Goal: Task Accomplishment & Management: Use online tool/utility

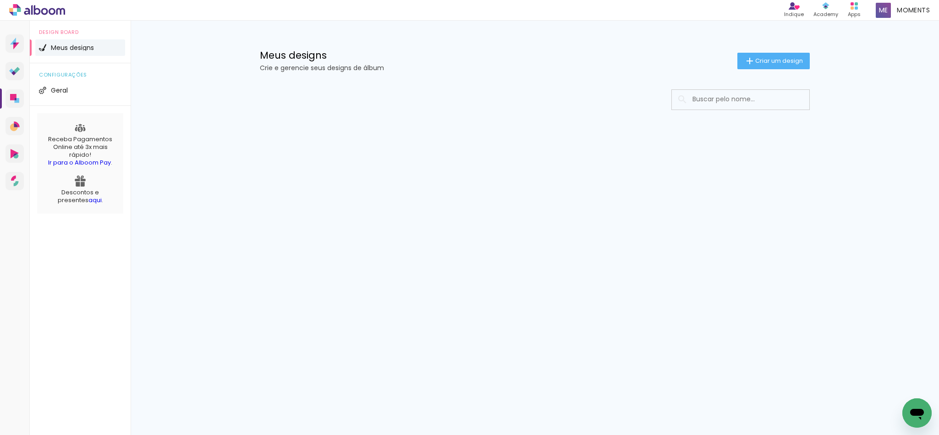
click at [729, 146] on div at bounding box center [535, 127] width 596 height 94
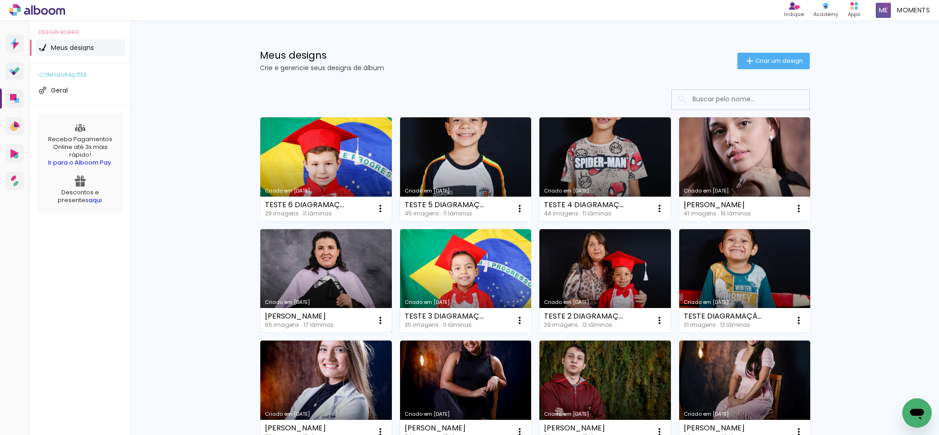
click at [298, 270] on link "Criado em [DATE]" at bounding box center [326, 281] width 132 height 104
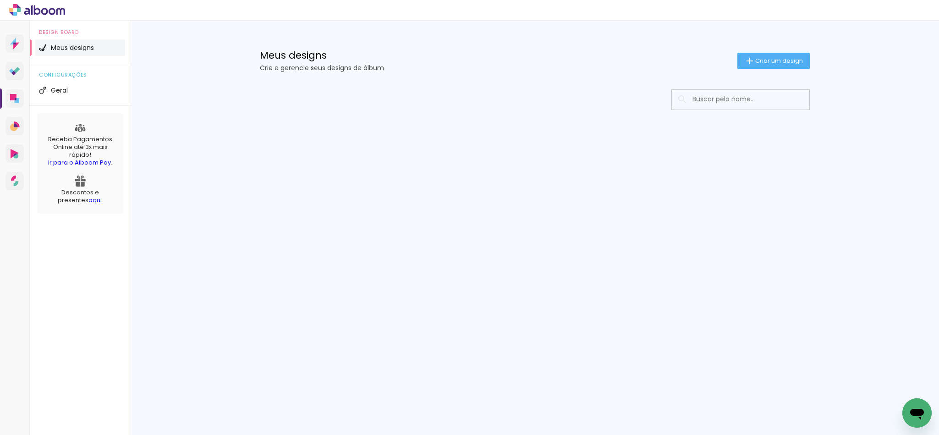
click at [310, 198] on div "Prosite Website + Landing pages Proof Sistema de seleção e venda de fotos Desig…" at bounding box center [469, 228] width 939 height 414
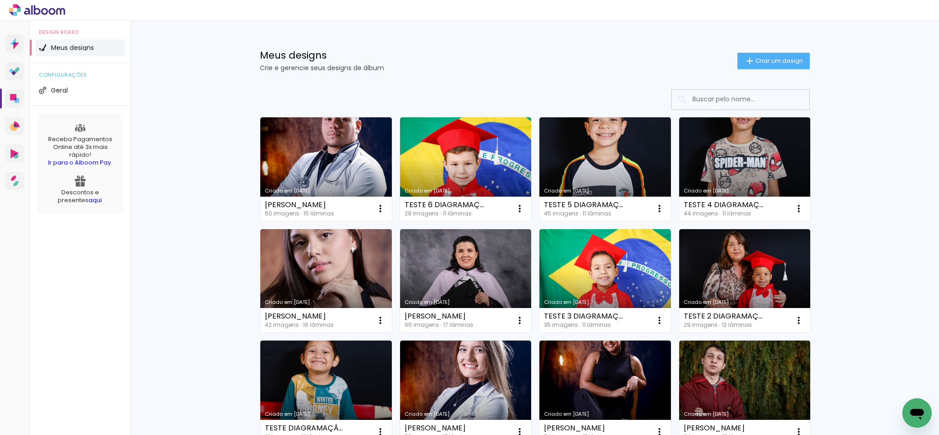
click at [725, 101] on input at bounding box center [753, 99] width 131 height 19
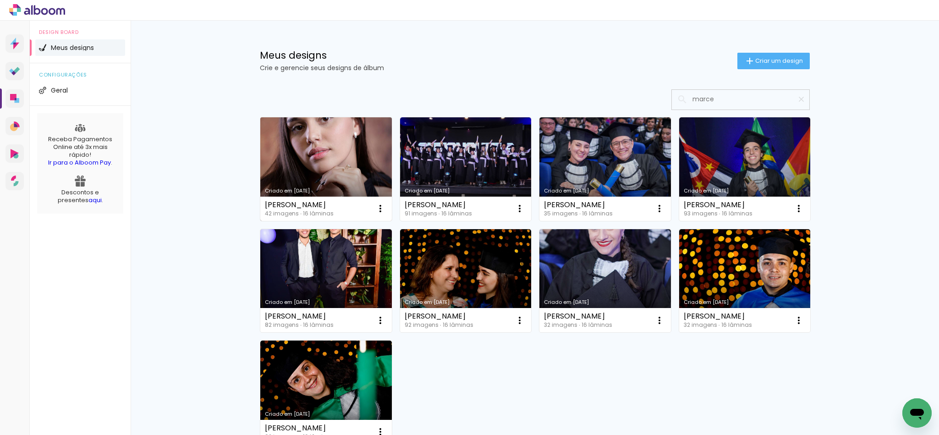
type input "marce"
type paper-input "marce"
click at [307, 161] on link "Criado em [DATE]" at bounding box center [326, 169] width 132 height 104
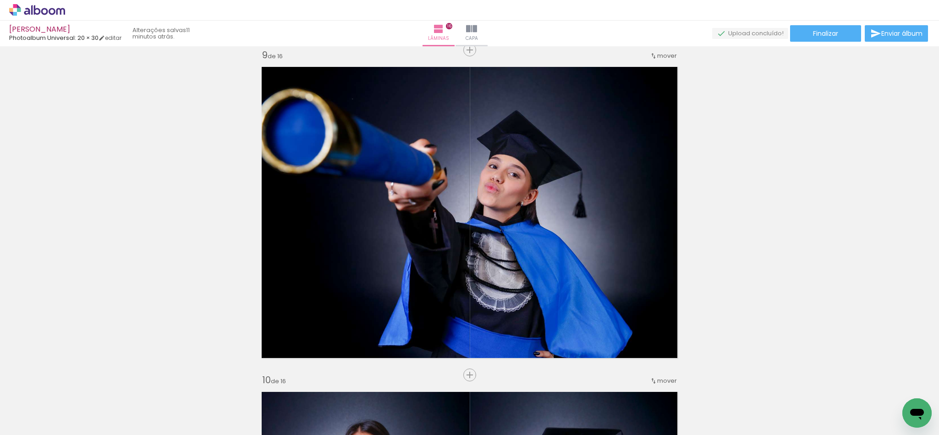
scroll to position [2613, 0]
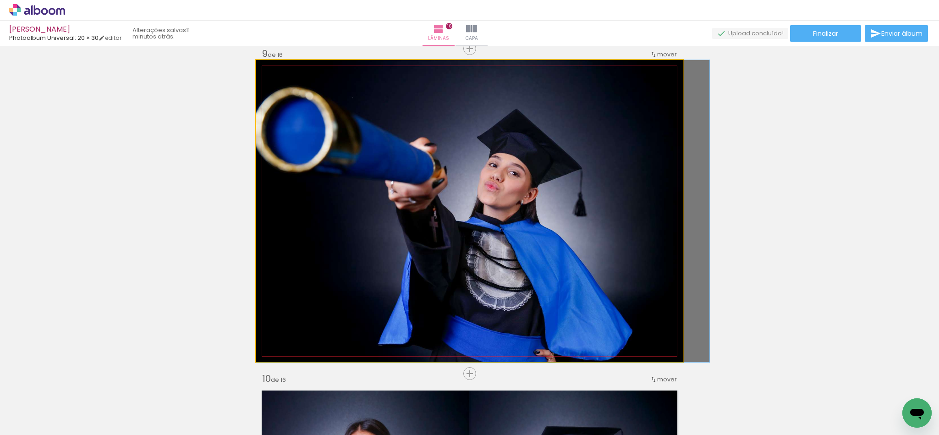
drag, startPoint x: 563, startPoint y: 224, endPoint x: 589, endPoint y: 224, distance: 26.1
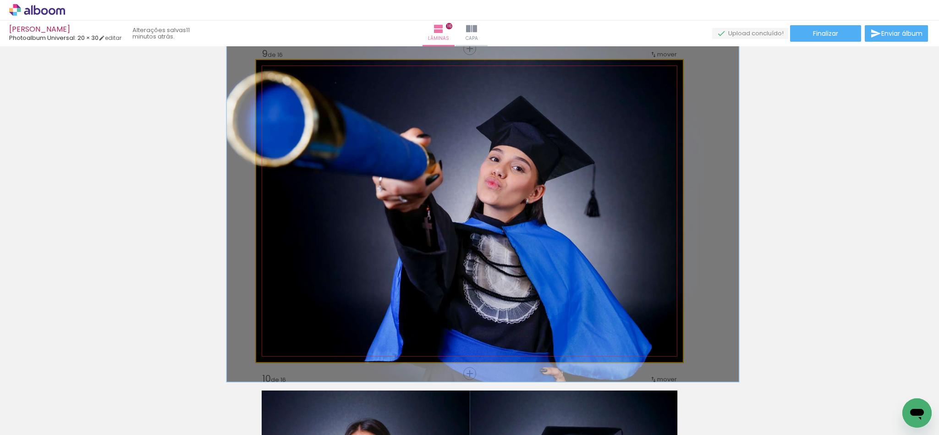
type paper-slider "113"
click at [278, 69] on div at bounding box center [282, 70] width 8 height 8
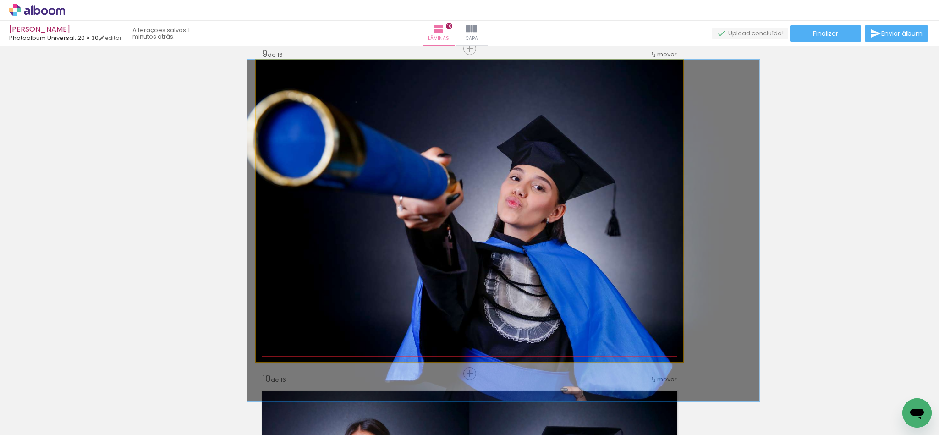
drag, startPoint x: 336, startPoint y: 99, endPoint x: 355, endPoint y: 120, distance: 28.2
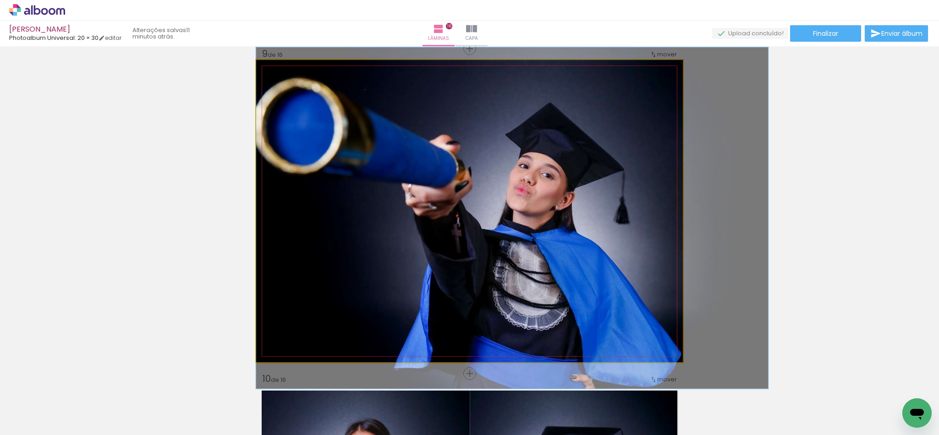
drag, startPoint x: 582, startPoint y: 224, endPoint x: 595, endPoint y: 212, distance: 17.5
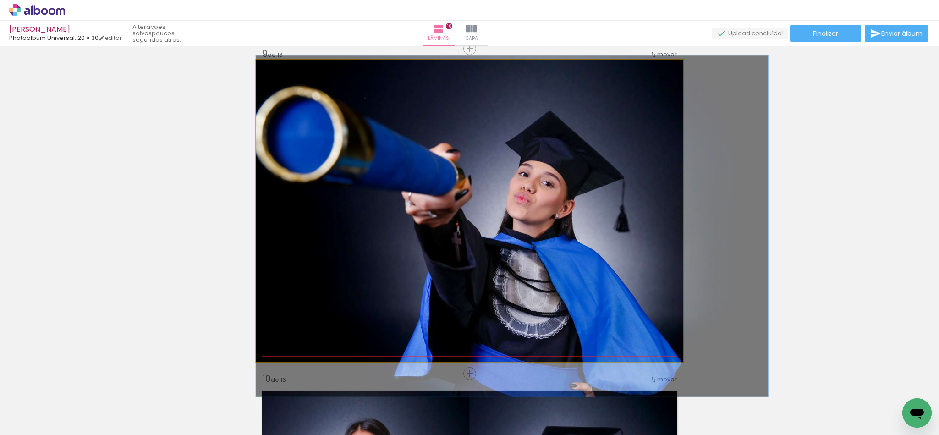
drag, startPoint x: 529, startPoint y: 208, endPoint x: 545, endPoint y: 216, distance: 18.0
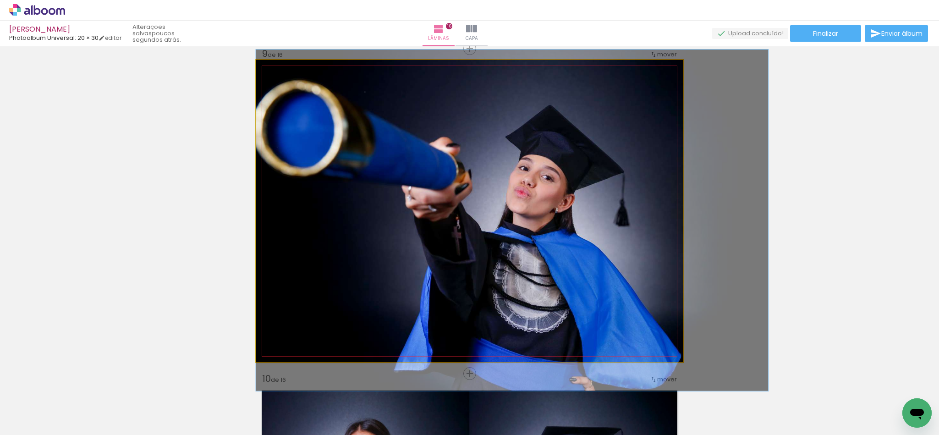
drag, startPoint x: 546, startPoint y: 222, endPoint x: 548, endPoint y: 216, distance: 6.2
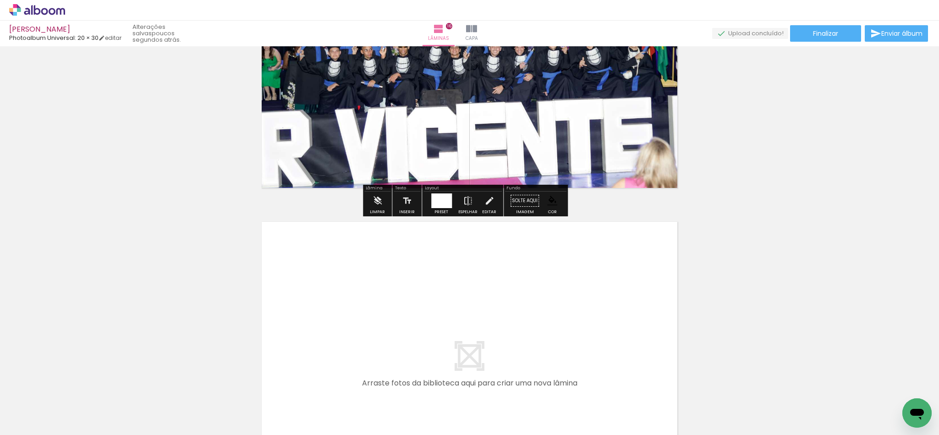
scroll to position [5226, 0]
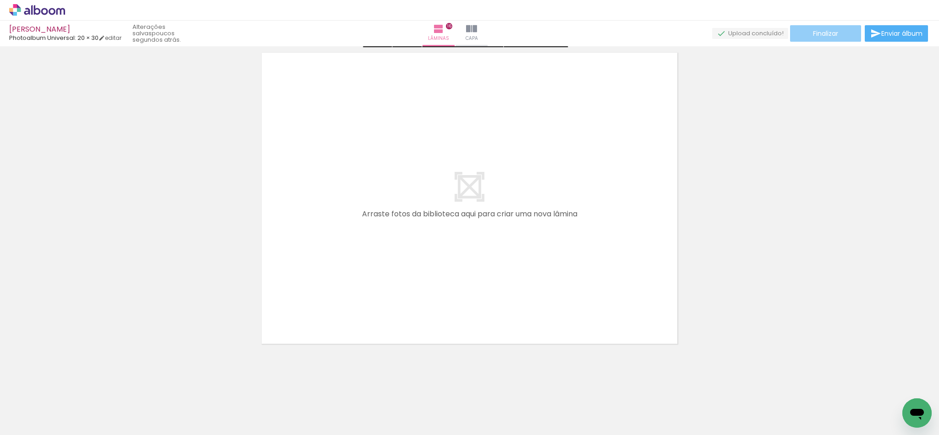
click at [805, 36] on paper-button "Finalizar" at bounding box center [825, 33] width 71 height 17
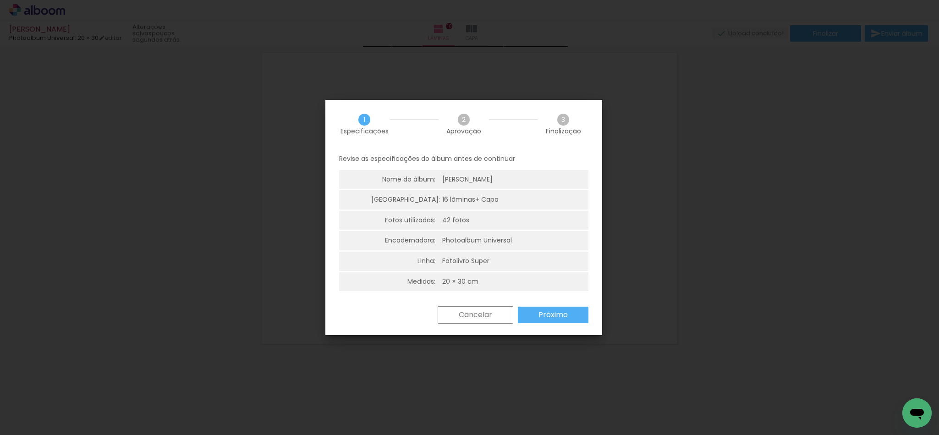
click at [560, 307] on paper-button "Próximo" at bounding box center [553, 315] width 71 height 17
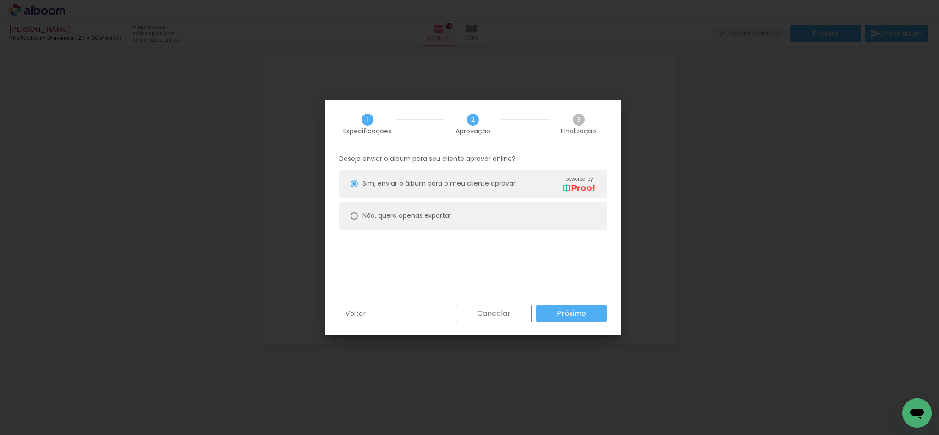
click at [0, 0] on slot "Não, quero apenas exportar" at bounding box center [0, 0] width 0 height 0
type paper-radio-button "on"
click at [0, 0] on slot "Próximo" at bounding box center [0, 0] width 0 height 0
type input "Alta, 300 DPI"
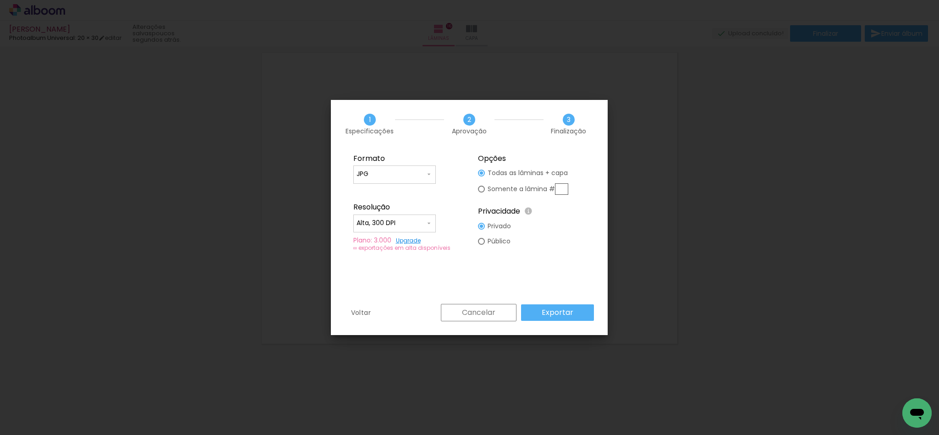
click at [381, 168] on paper-input-container "JPG" at bounding box center [394, 174] width 83 height 18
click at [381, 193] on paper-item "PDF" at bounding box center [394, 191] width 83 height 18
type input "PDF"
click at [388, 218] on paper-input-container "Alta, 300 DPI" at bounding box center [394, 224] width 83 height 18
click at [392, 240] on paper-item "Baixa" at bounding box center [394, 240] width 83 height 18
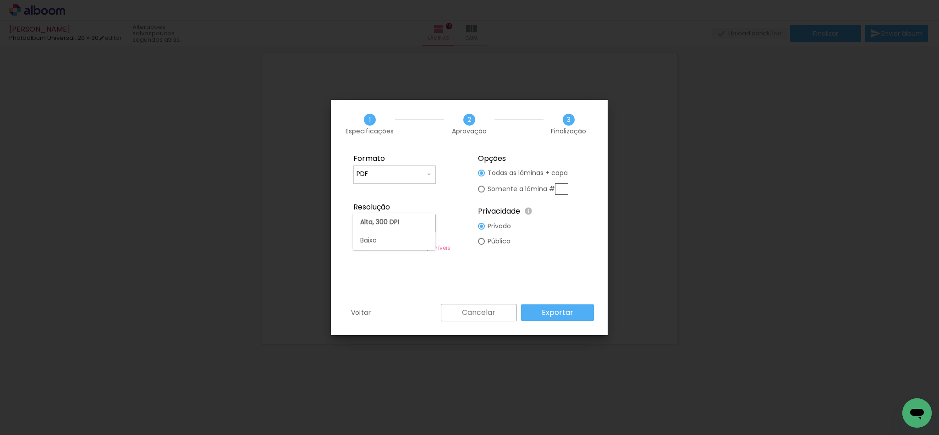
type input "Baixa"
click at [540, 313] on paper-button "Exportar" at bounding box center [557, 312] width 73 height 17
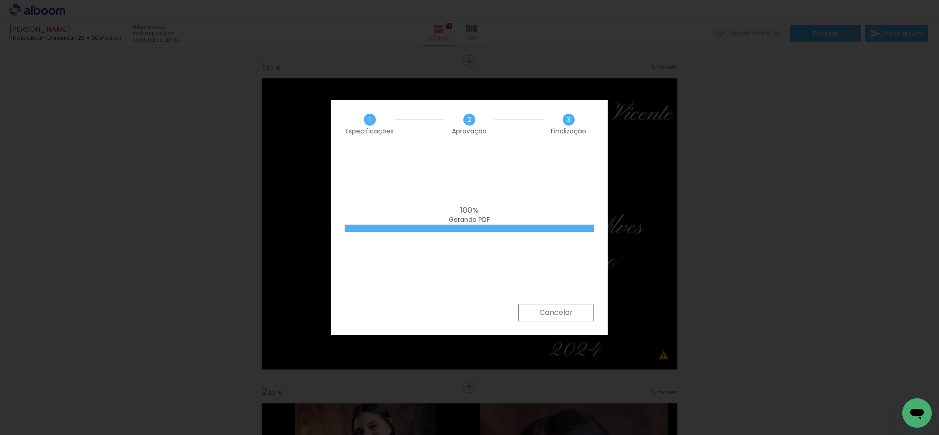
scroll to position [5226, 0]
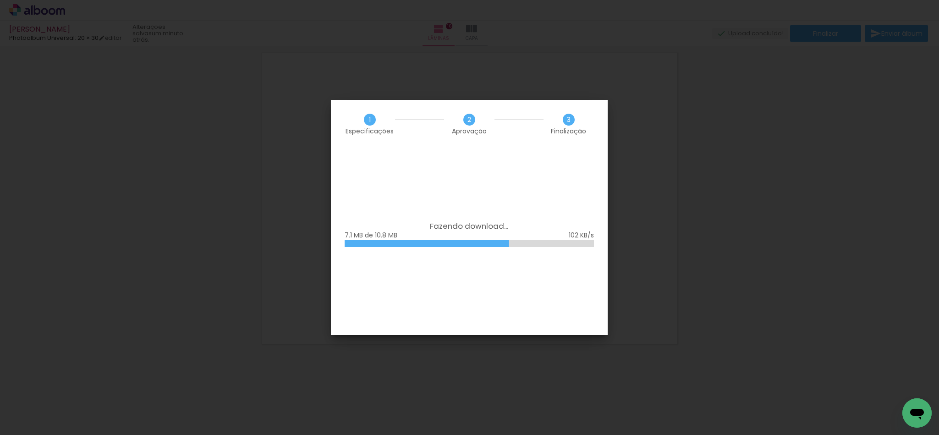
click at [705, 220] on iron-overlay-backdrop at bounding box center [469, 217] width 939 height 435
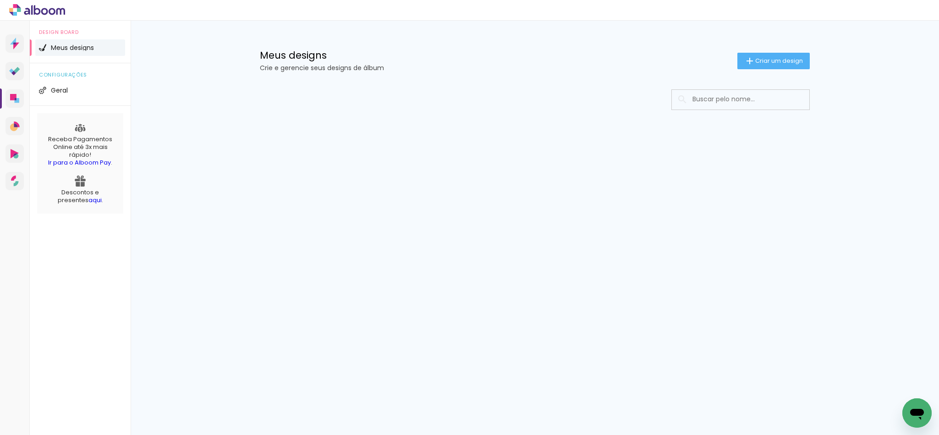
click at [732, 99] on input at bounding box center [753, 99] width 131 height 19
click at [711, 156] on div at bounding box center [535, 127] width 596 height 94
click at [723, 155] on div at bounding box center [535, 127] width 596 height 94
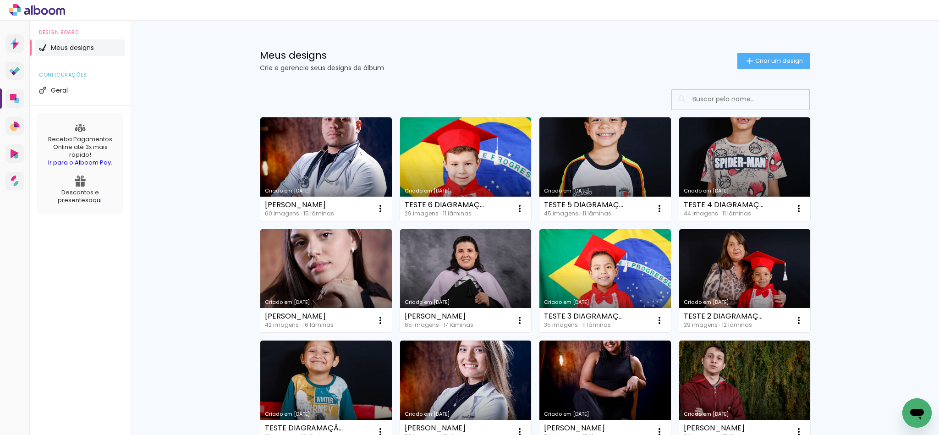
click at [723, 94] on input at bounding box center [753, 99] width 131 height 19
click at [349, 269] on link "Criado em [DATE]" at bounding box center [326, 281] width 132 height 104
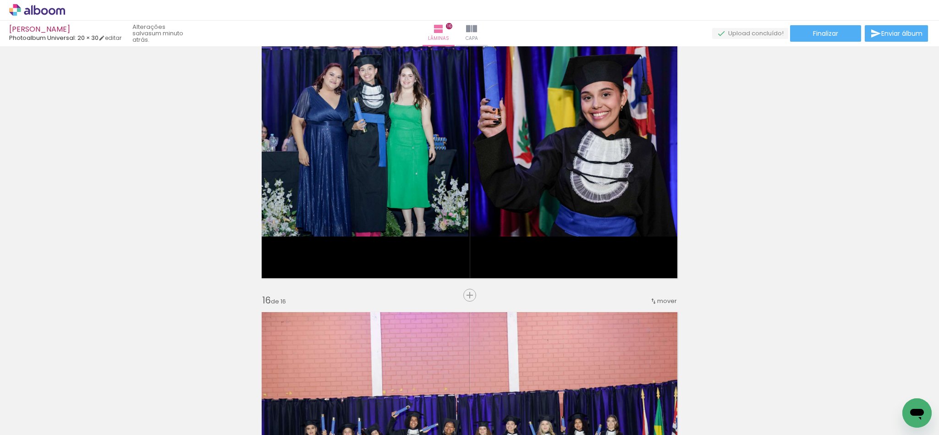
scroll to position [4637, 0]
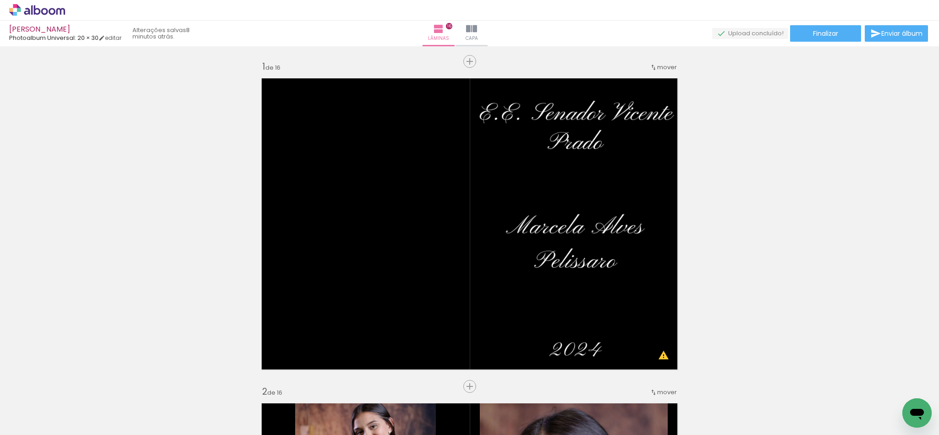
scroll to position [4637, 0]
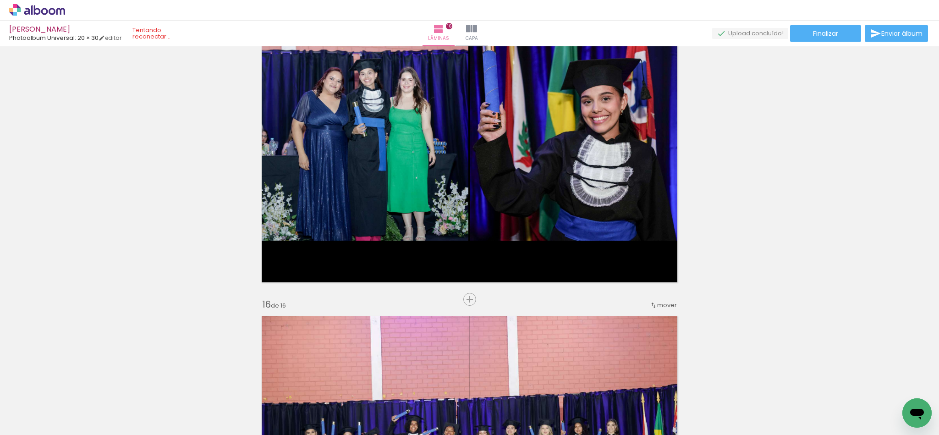
scroll to position [4637, 0]
